Goal: Task Accomplishment & Management: Complete application form

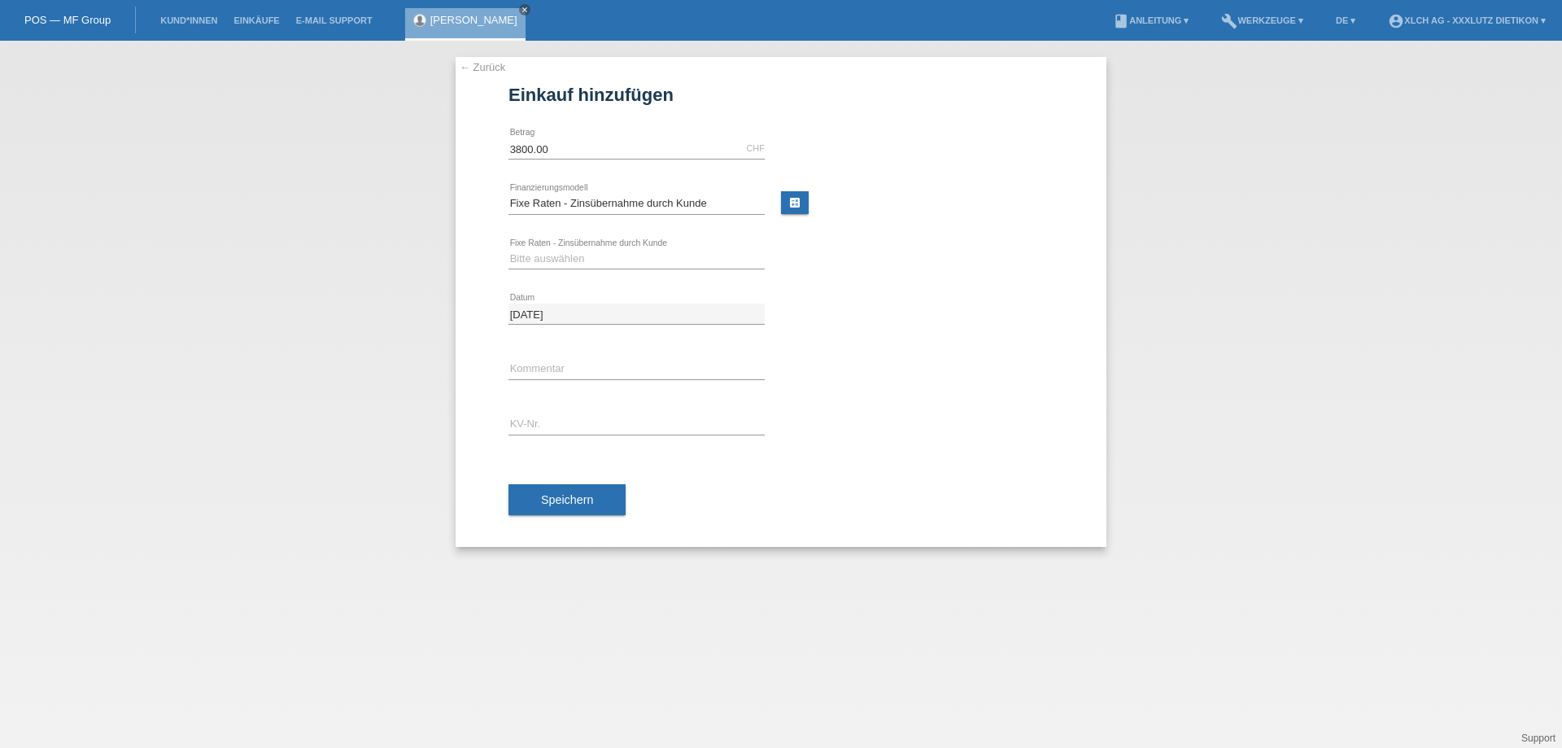
select select "109"
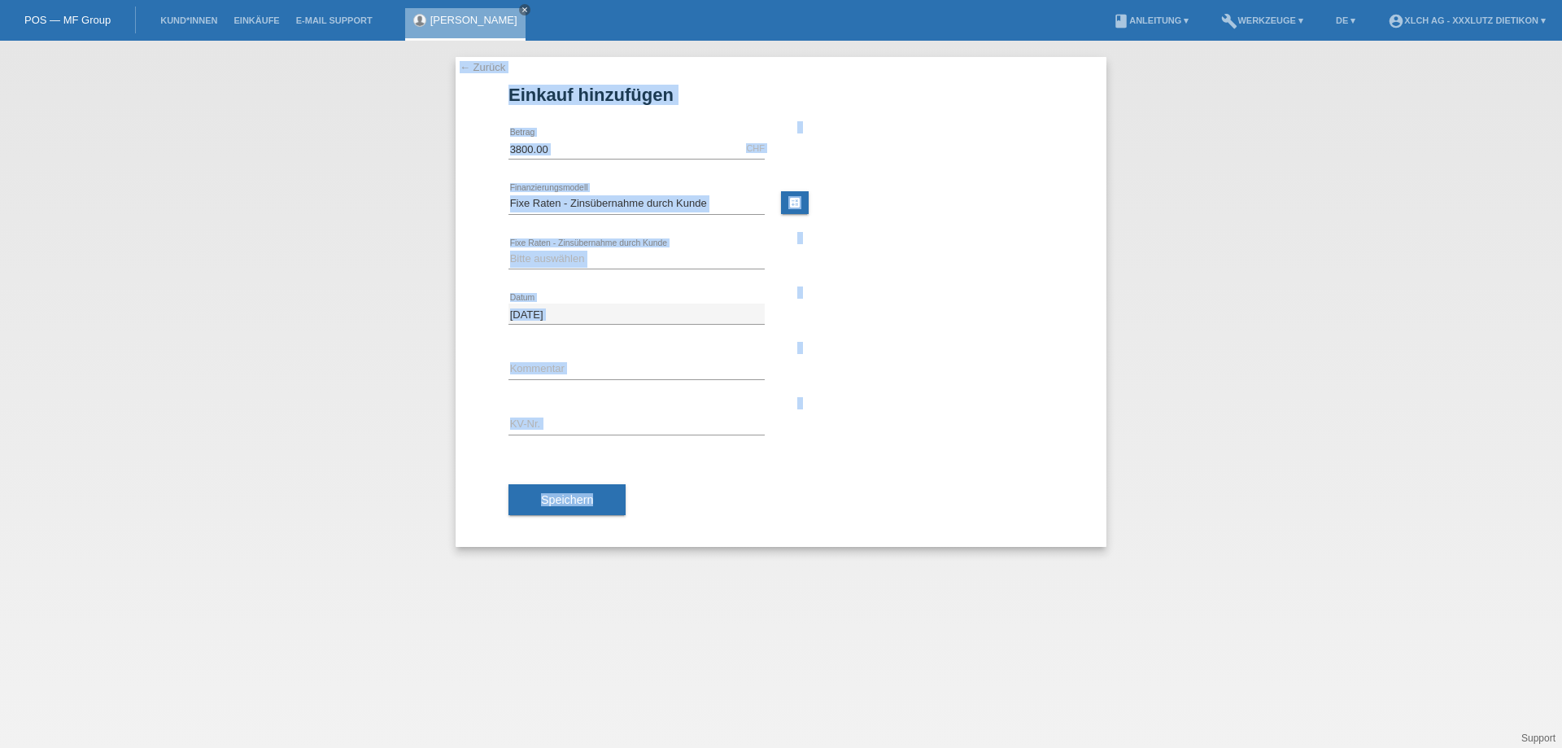
click at [936, 384] on div "error Kommentar" at bounding box center [781, 369] width 545 height 55
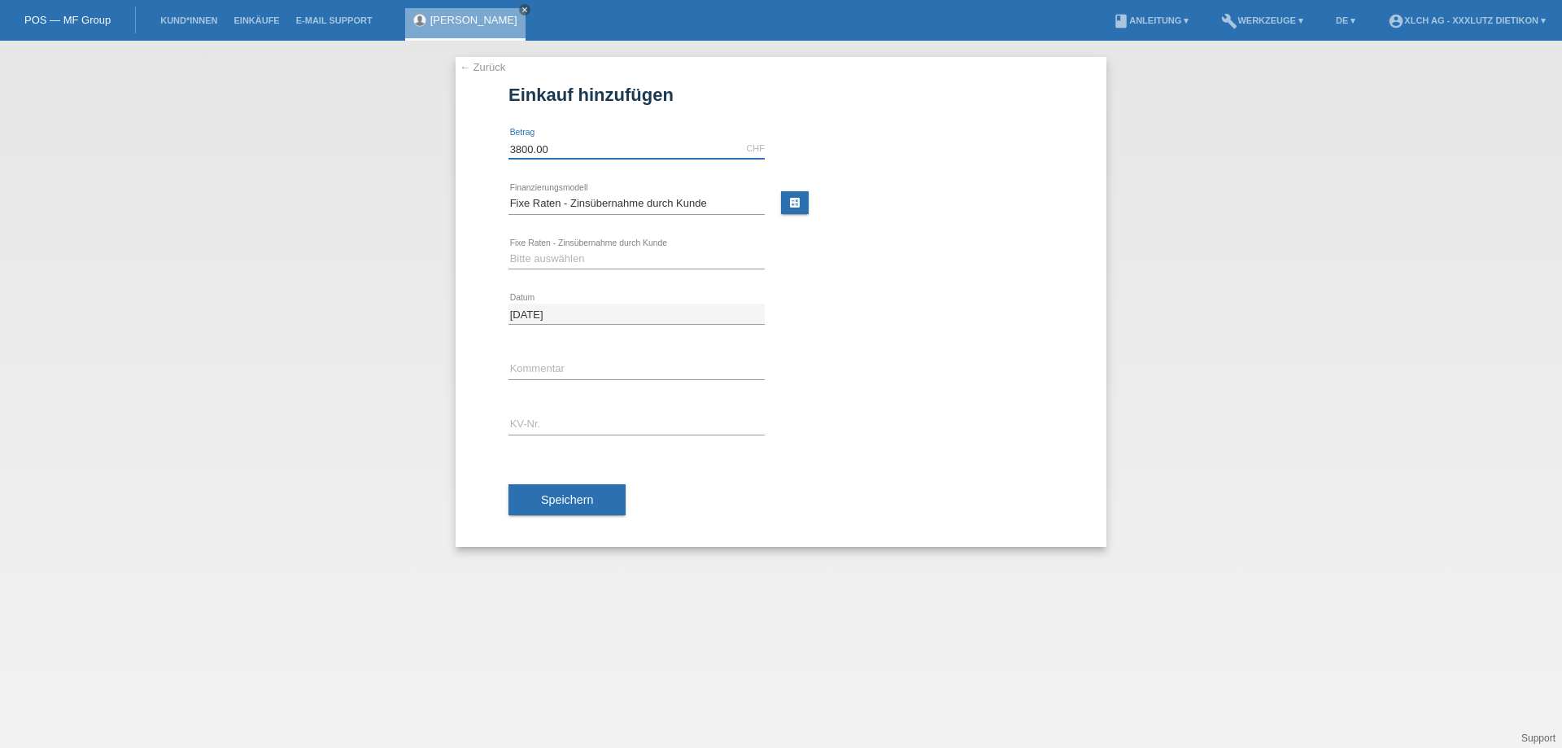
click at [587, 155] on input "3800.00" at bounding box center [637, 148] width 256 height 20
type input "3"
type input "4294.20"
click at [644, 256] on select "Bitte auswählen 6 Raten 12 Raten 24 Raten 36 Raten" at bounding box center [637, 259] width 256 height 20
select select "314"
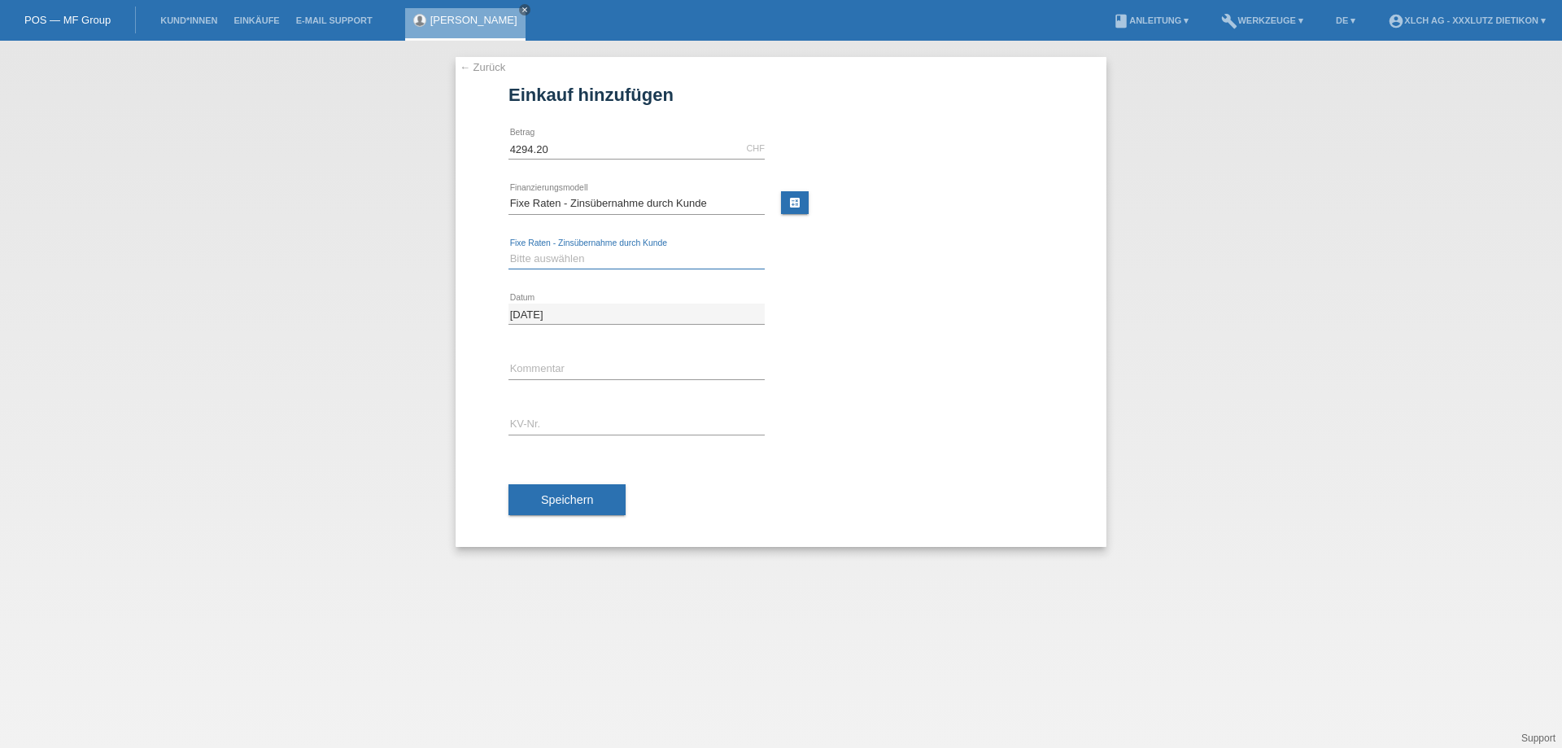
click at [509, 249] on select "Bitte auswählen 6 Raten 12 Raten 24 Raten 36 Raten" at bounding box center [637, 259] width 256 height 20
click at [797, 195] on link "calculate" at bounding box center [795, 202] width 28 height 23
type input "4294.20"
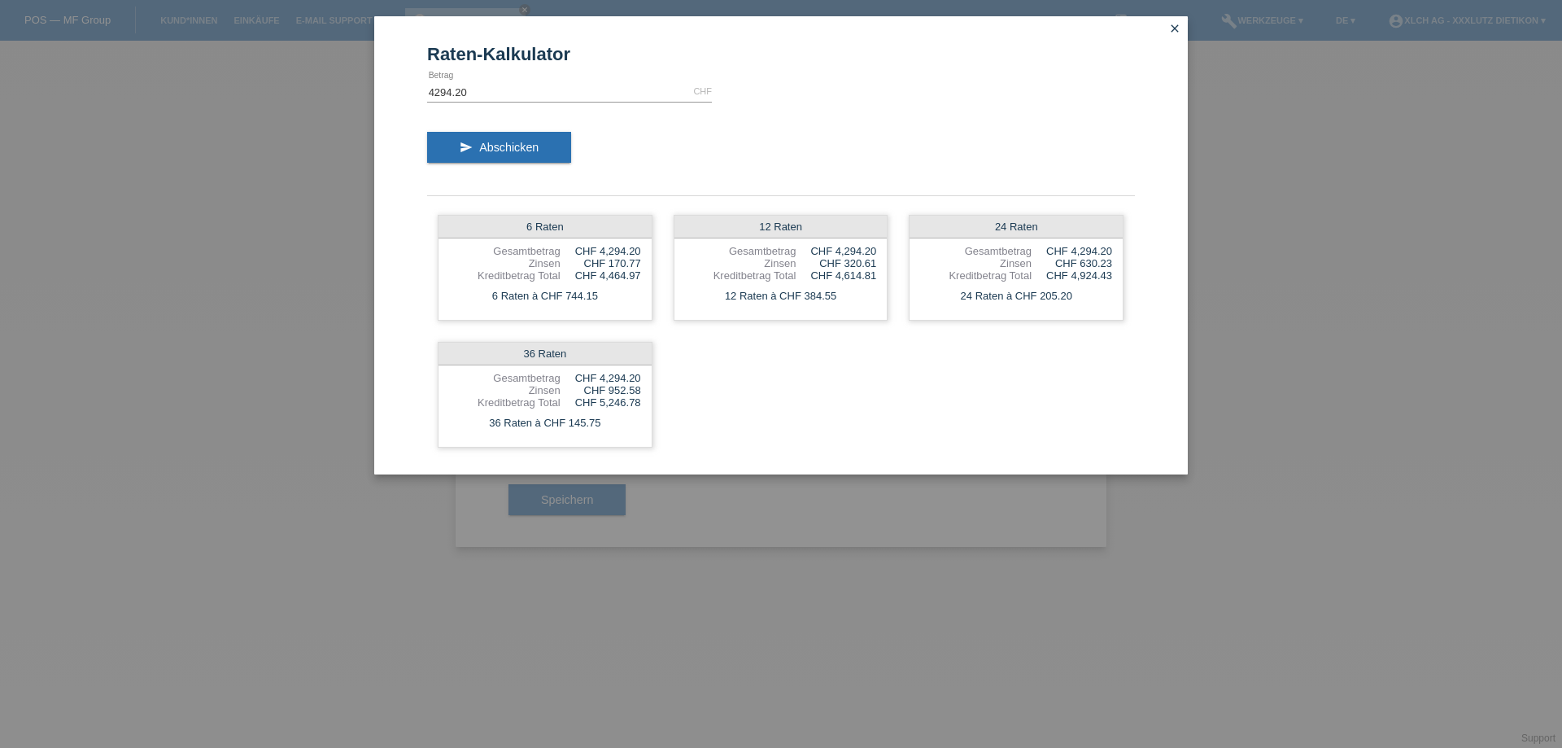
click at [857, 577] on div "Raten-Kalkulator 4294.20 CHF error Betrag send Abschicken 6 Raten Gesamtbetrag …" at bounding box center [781, 374] width 1562 height 748
click at [1180, 24] on icon "close" at bounding box center [1174, 28] width 13 height 13
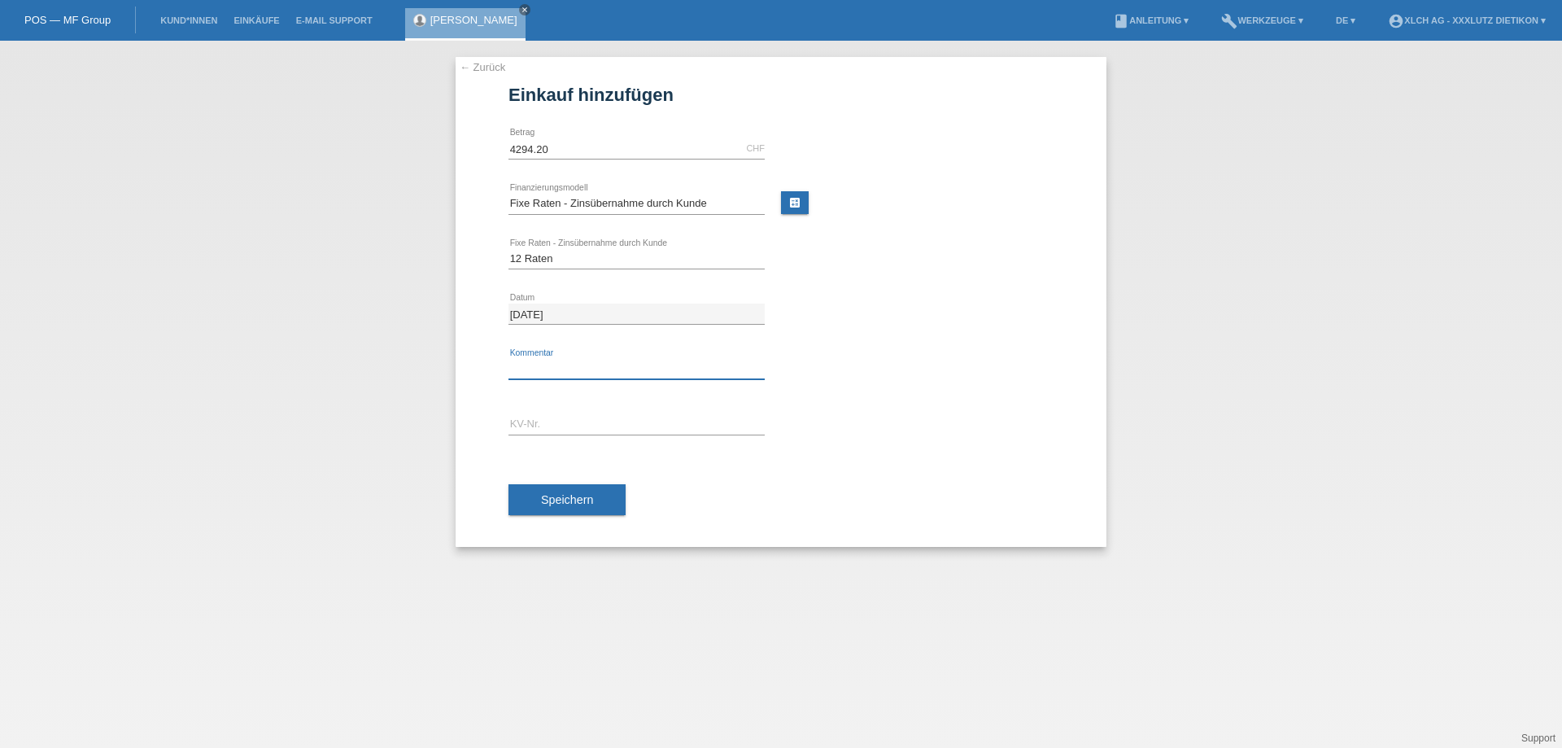
click at [583, 360] on input "text" at bounding box center [637, 369] width 256 height 20
type input "3p8h"
click at [574, 429] on input "text" at bounding box center [637, 424] width 256 height 20
type input "1PP6NH"
click at [565, 498] on span "Speichern" at bounding box center [567, 499] width 52 height 13
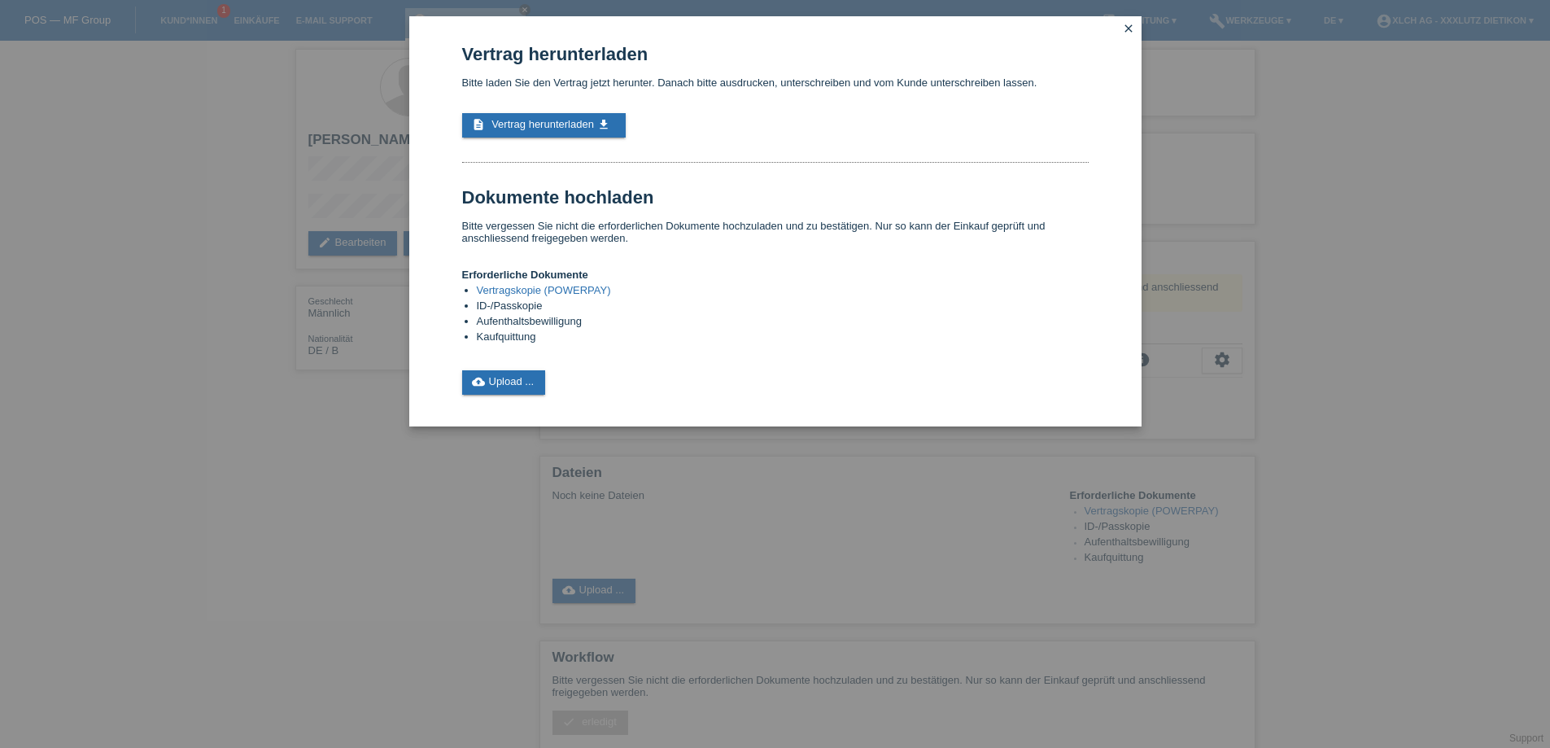
click at [550, 286] on link "Vertragskopie (POWERPAY)" at bounding box center [544, 290] width 134 height 12
click at [506, 385] on link "cloud_upload Upload ..." at bounding box center [504, 382] width 84 height 24
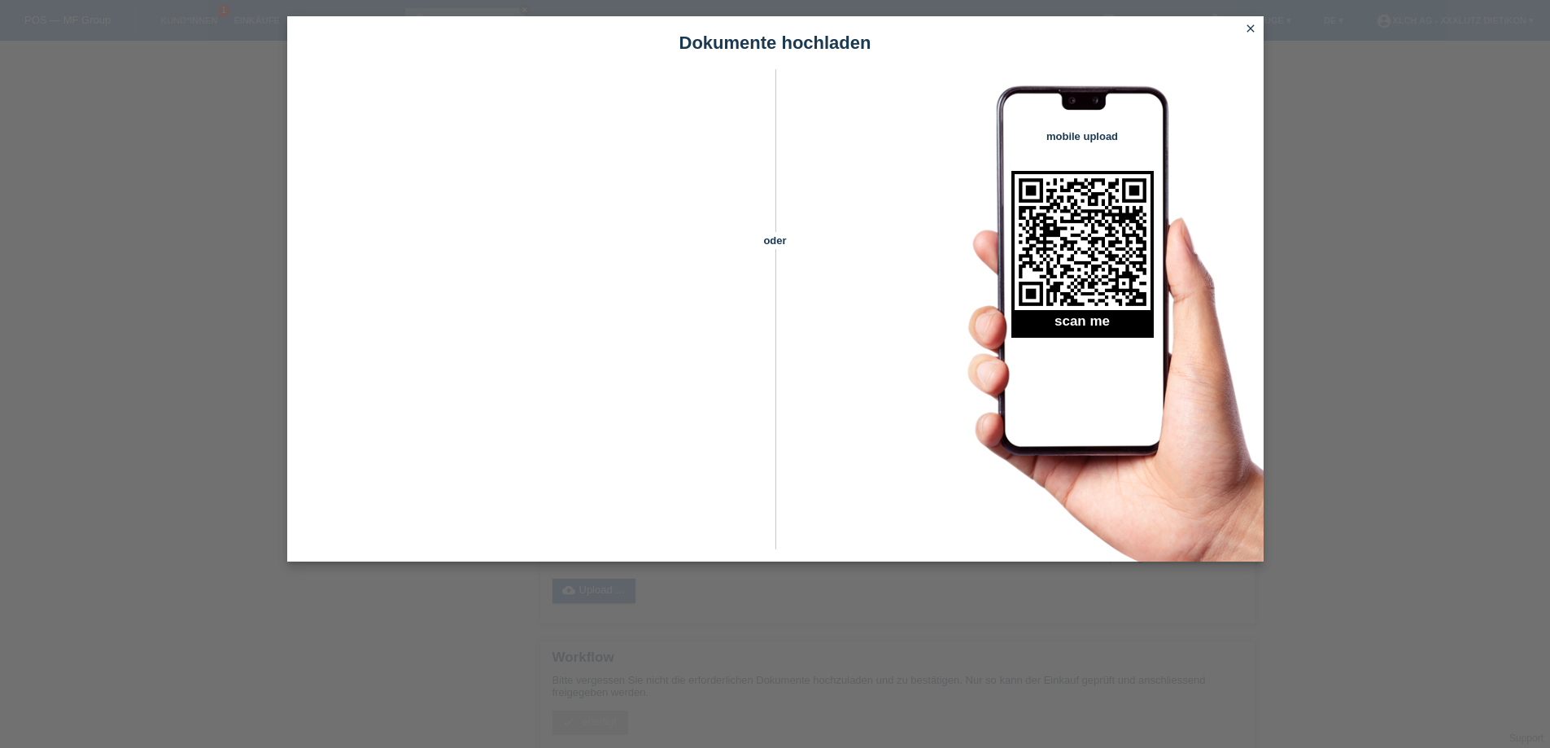
click at [1251, 27] on icon "close" at bounding box center [1250, 28] width 13 height 13
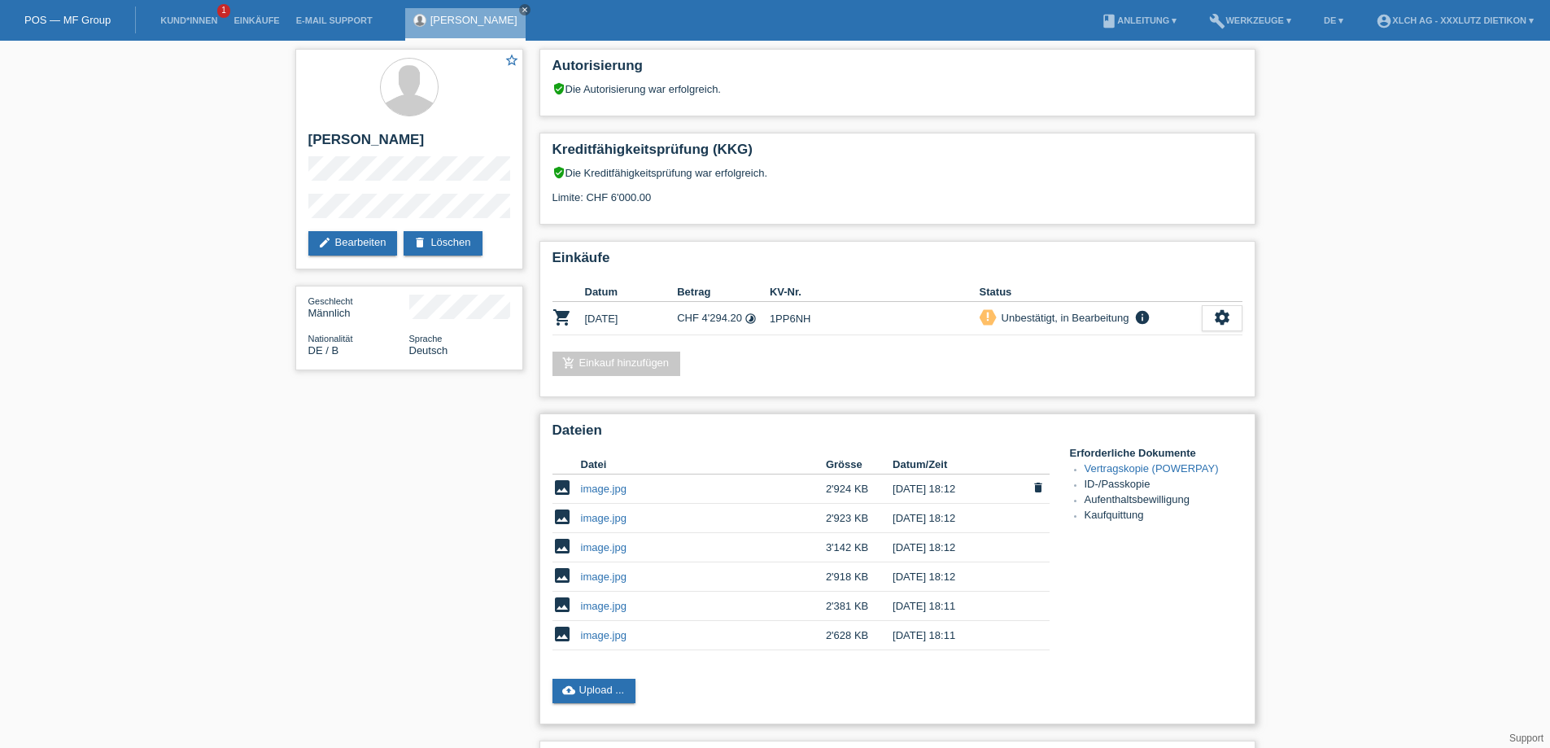
click at [614, 489] on link "image.jpg" at bounding box center [604, 489] width 46 height 12
click at [586, 517] on link "image.jpg" at bounding box center [604, 518] width 46 height 12
click at [596, 549] on link "image.jpg" at bounding box center [604, 547] width 46 height 12
click at [609, 602] on link "image.jpg" at bounding box center [604, 606] width 46 height 12
click at [617, 636] on link "image.jpg" at bounding box center [604, 635] width 46 height 12
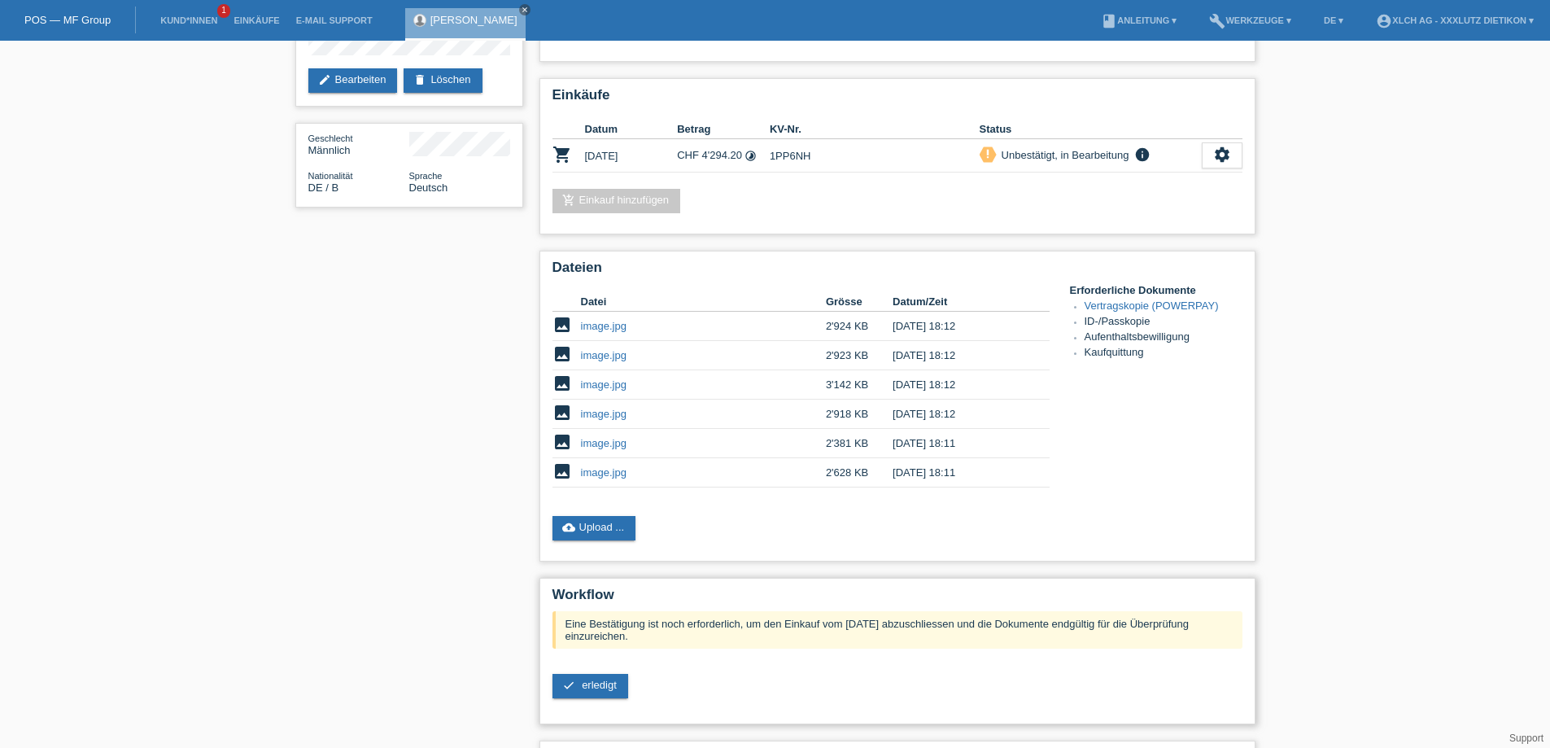
scroll to position [263, 0]
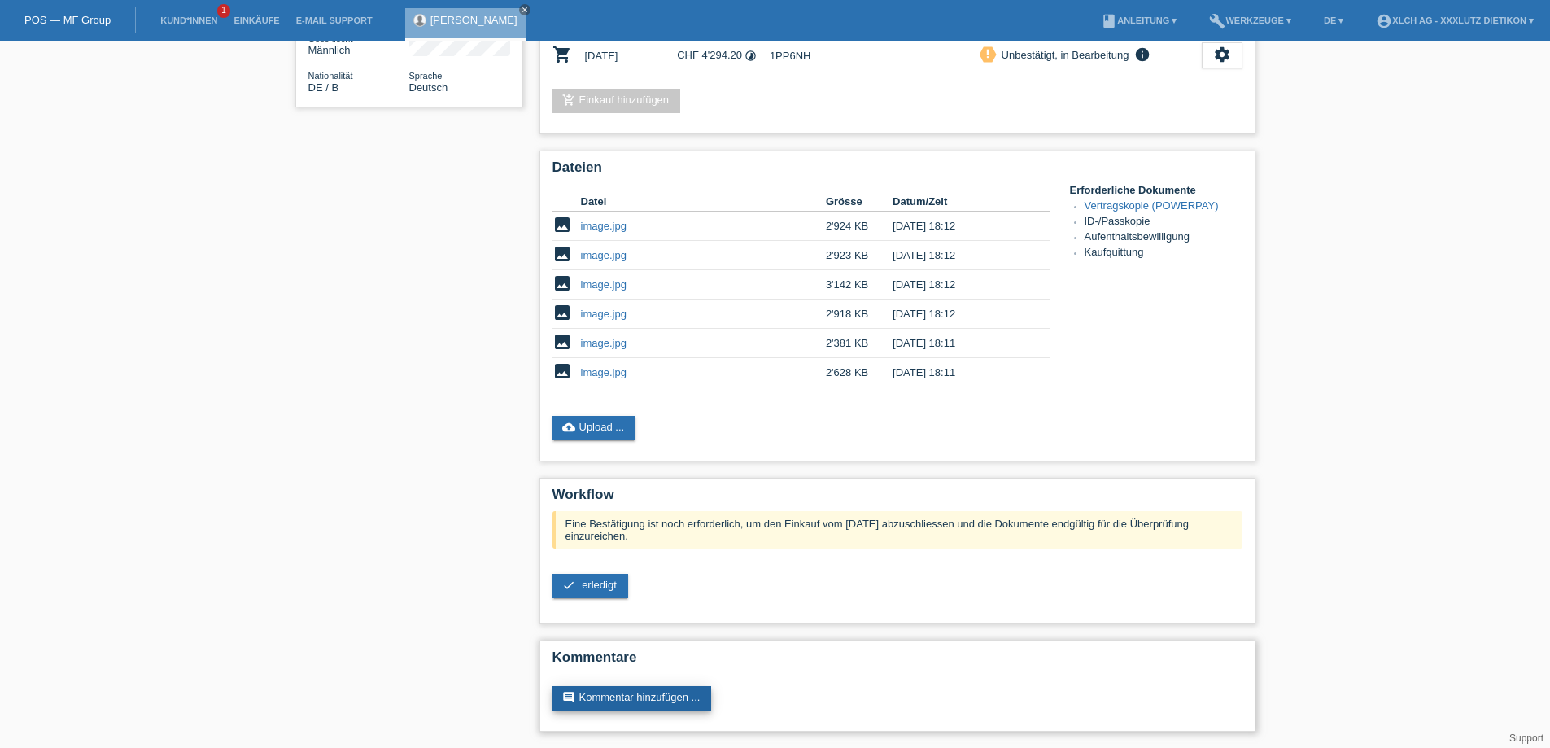
click at [640, 694] on link "comment Kommentar hinzufügen ..." at bounding box center [631, 698] width 159 height 24
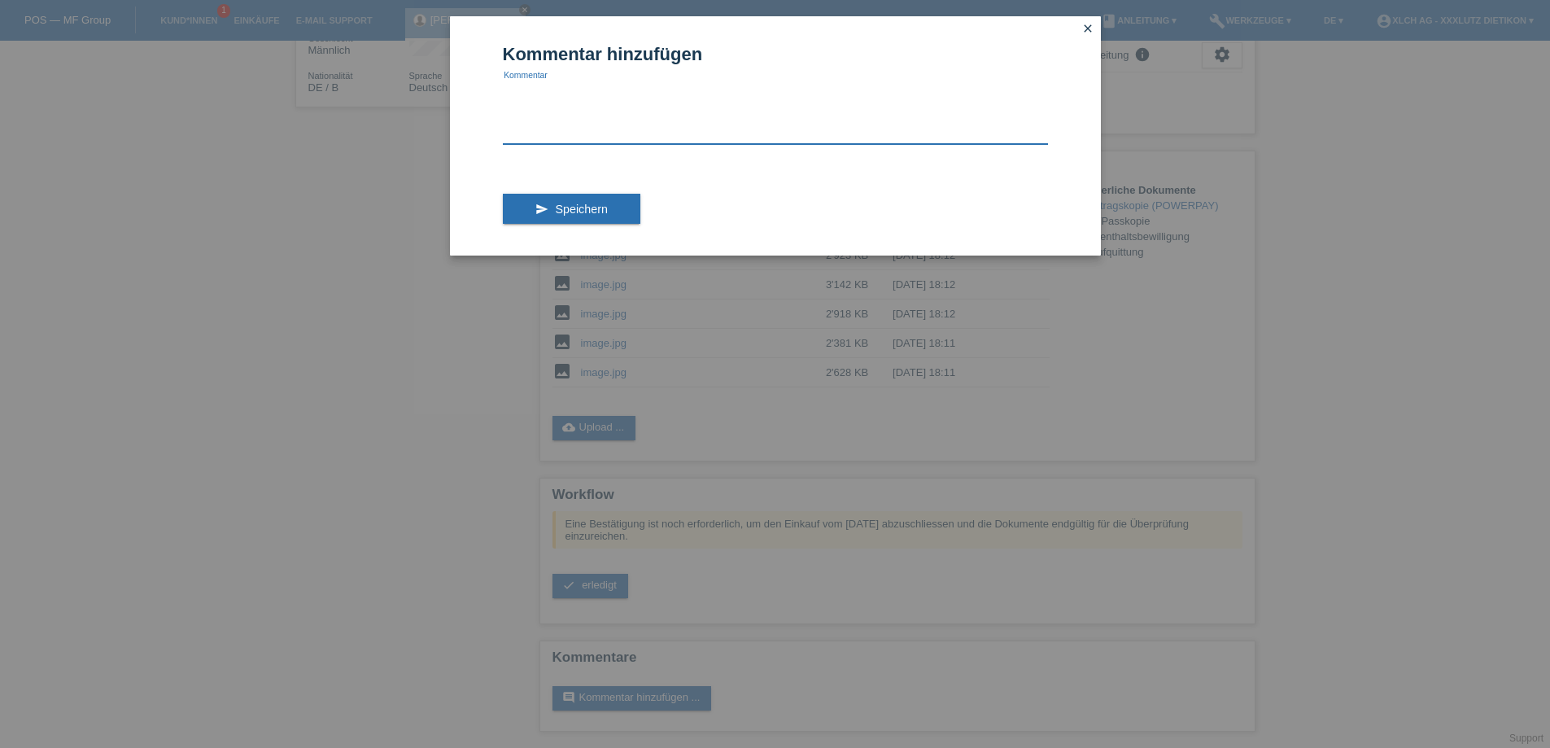
click at [563, 91] on textarea at bounding box center [775, 112] width 545 height 63
type textarea "500.00CHF ANZAHLUNG 4294.94.20 RESTBETRAG"
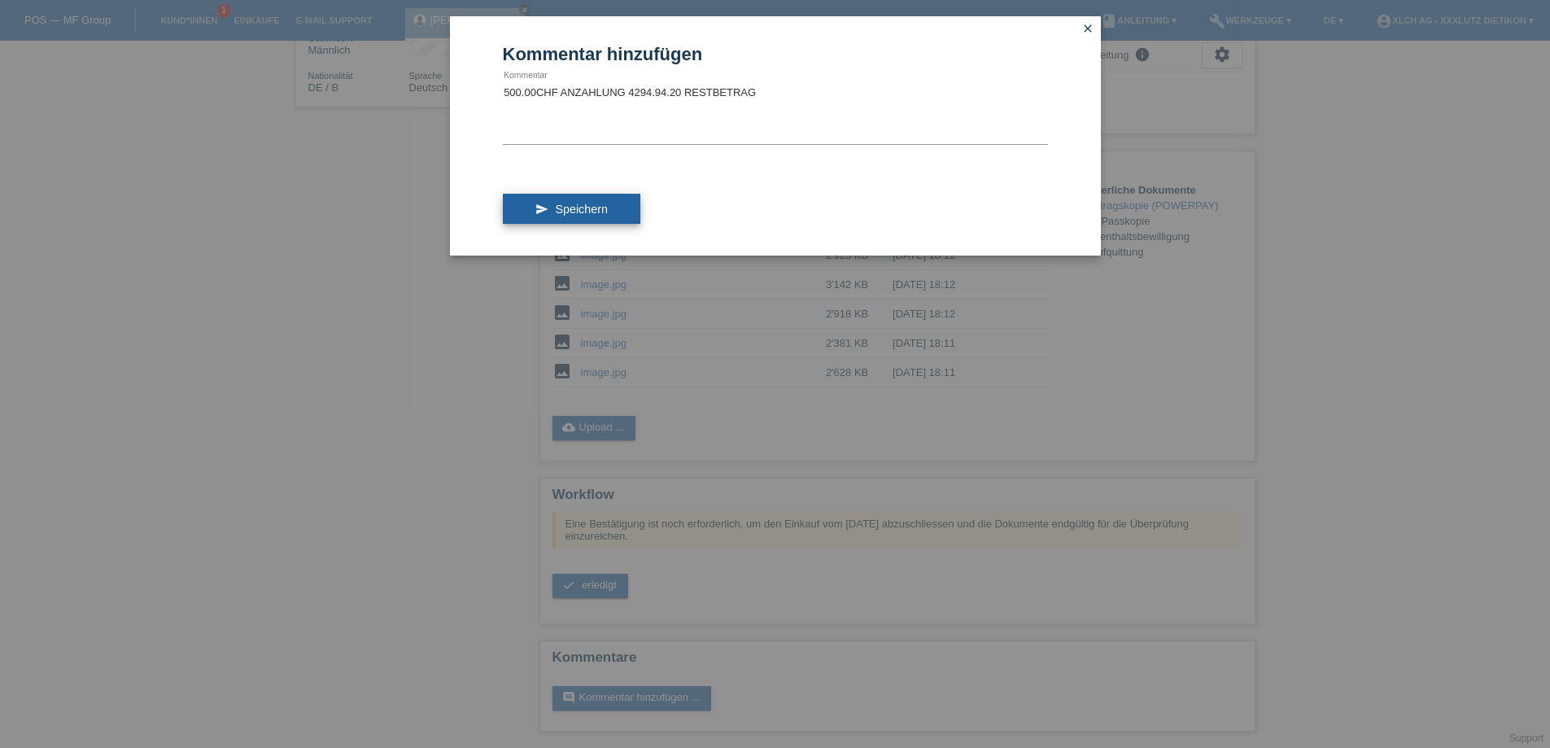
click at [608, 207] on button "send Speichern" at bounding box center [572, 209] width 138 height 31
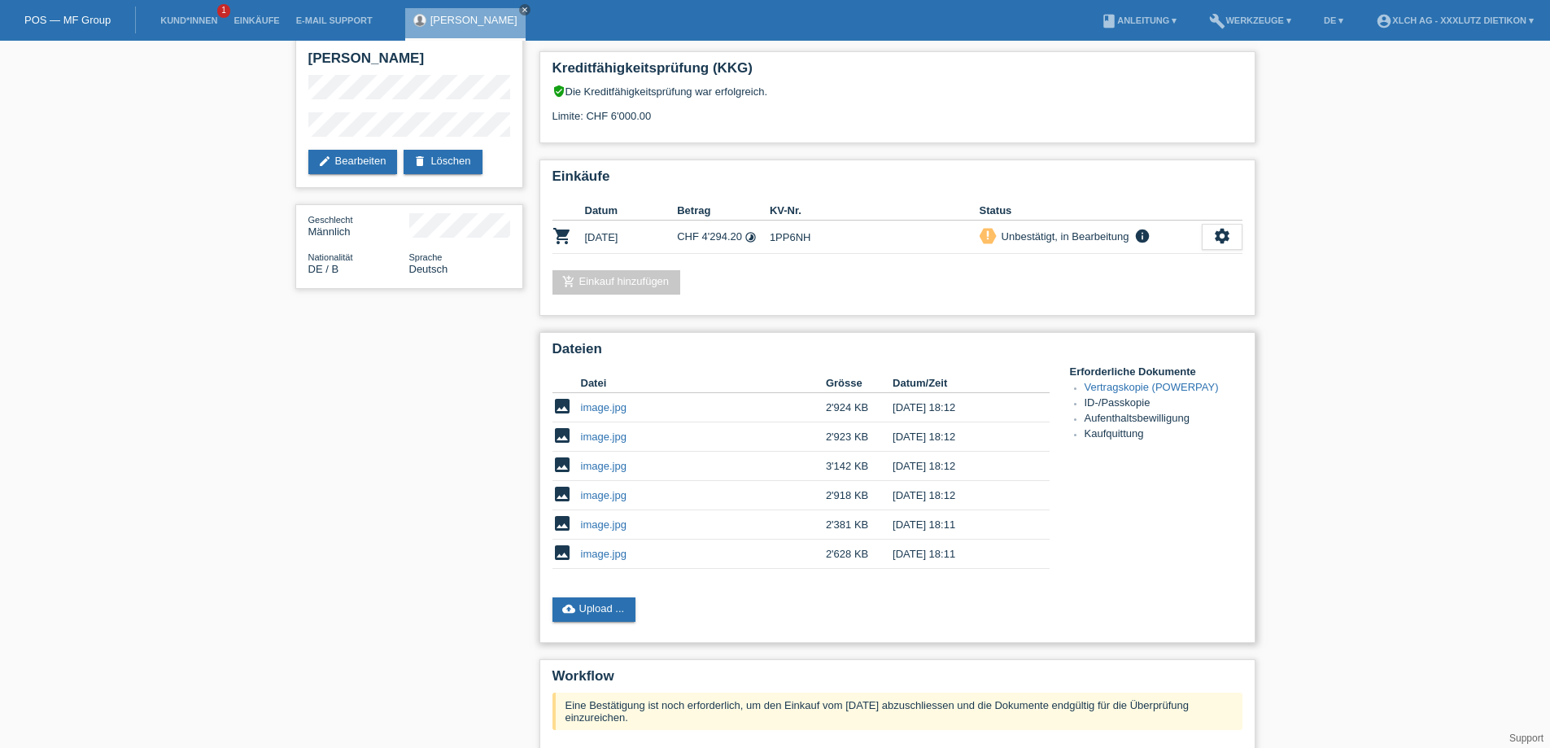
scroll to position [163, 0]
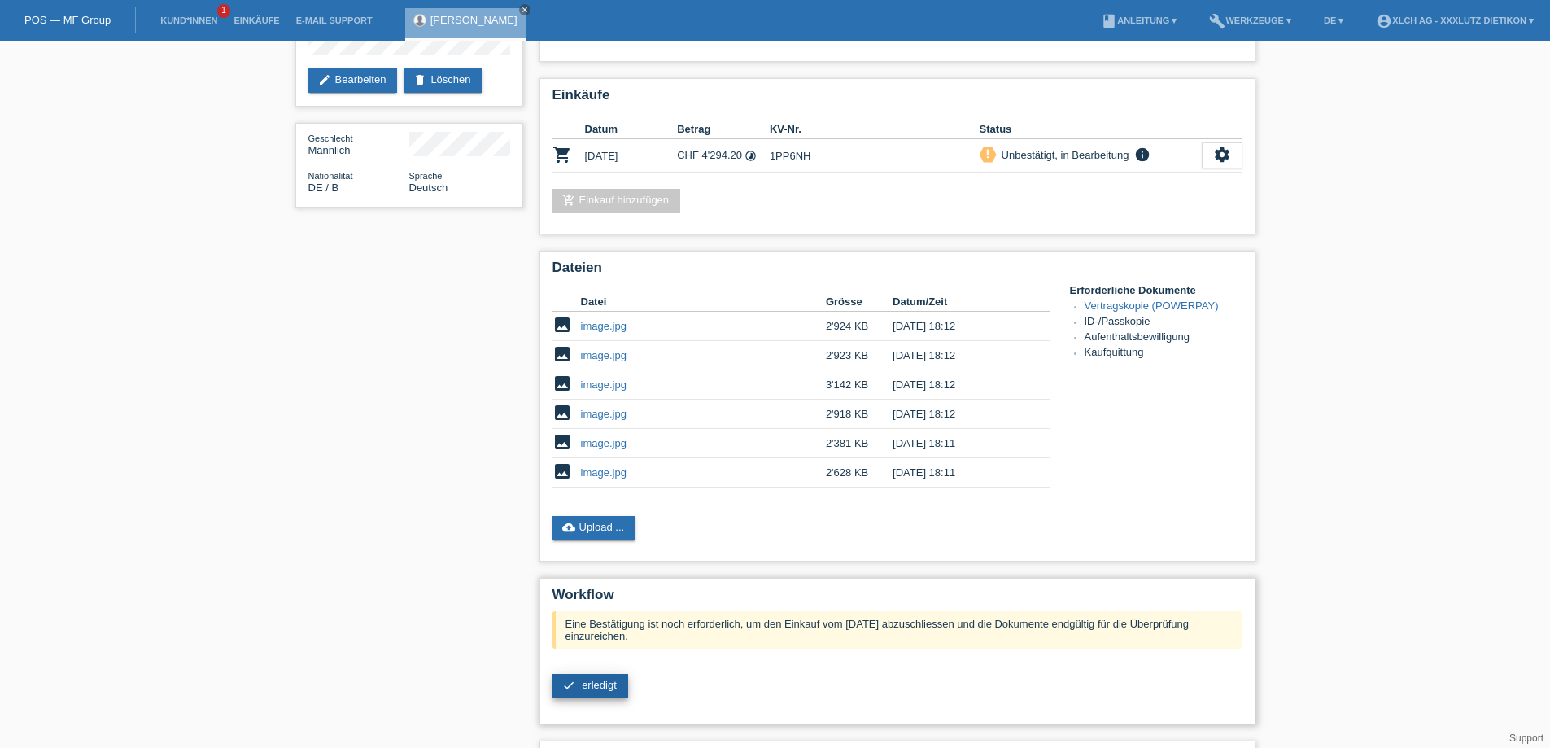
click at [595, 685] on span "erledigt" at bounding box center [599, 685] width 35 height 12
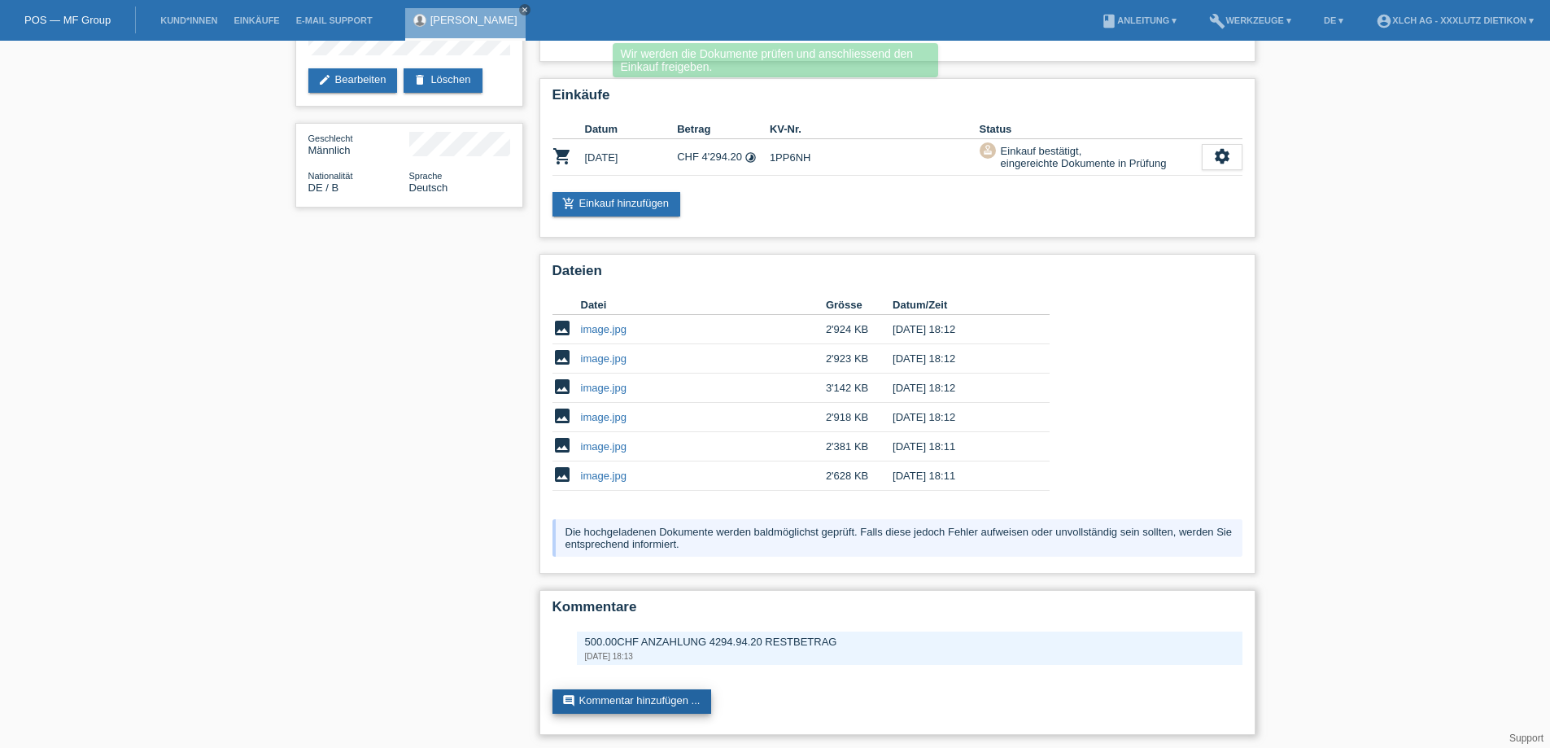
scroll to position [166, 0]
